Goal: Task Accomplishment & Management: Manage account settings

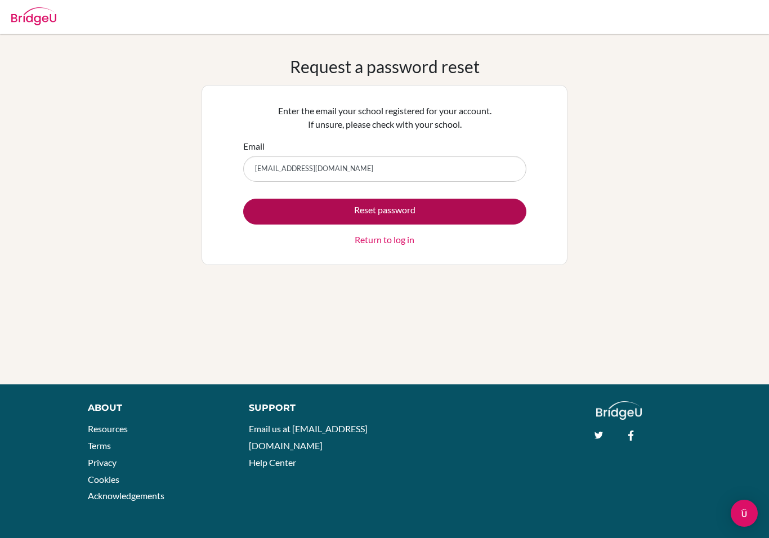
type input "megina.hamzah@sampoernaacademy.net"
click at [329, 208] on button "Reset password" at bounding box center [384, 212] width 283 height 26
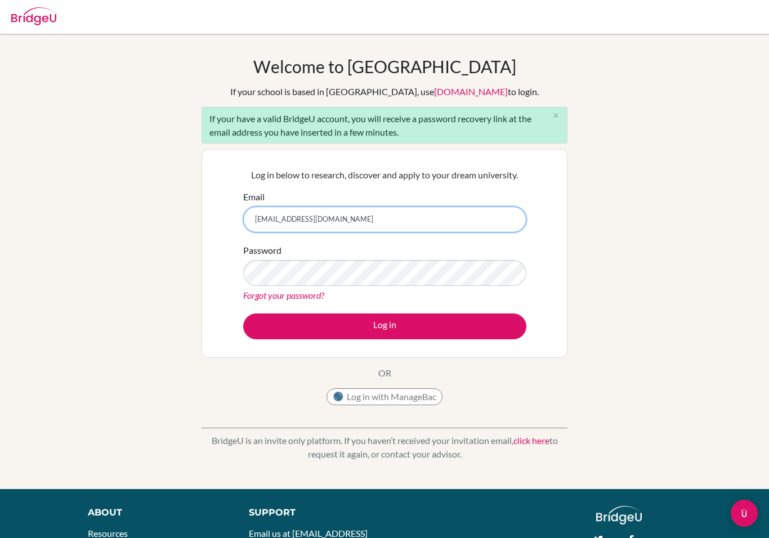
click at [394, 231] on input "[EMAIL_ADDRESS][DOMAIN_NAME]" at bounding box center [384, 220] width 283 height 26
type input "[EMAIL_ADDRESS][DOMAIN_NAME]"
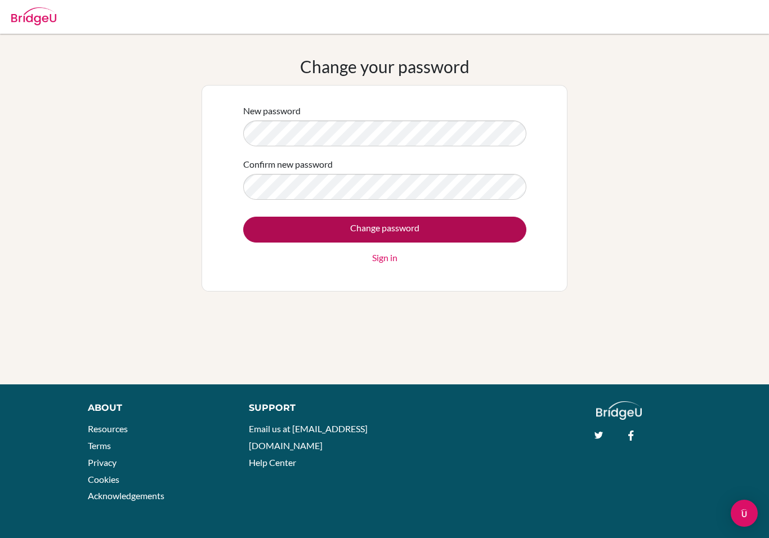
click at [453, 230] on input "Change password" at bounding box center [384, 230] width 283 height 26
